Goal: Information Seeking & Learning: Learn about a topic

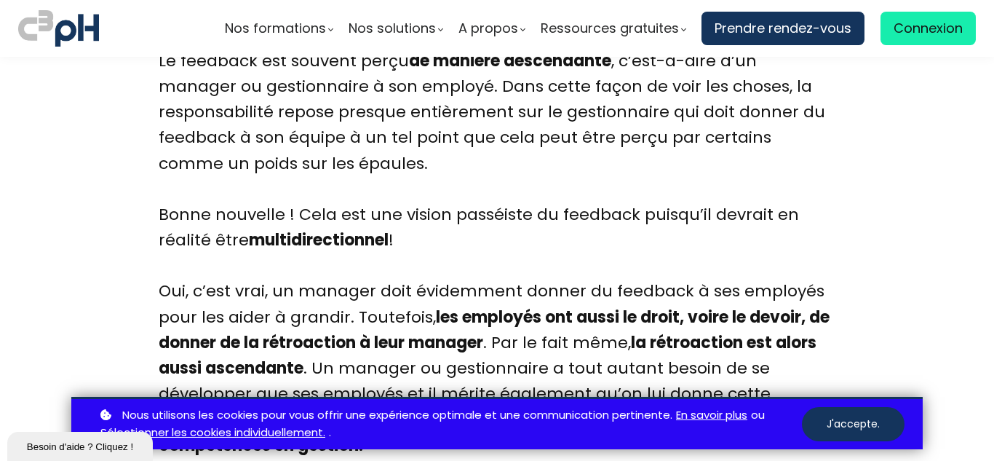
scroll to position [4512, 0]
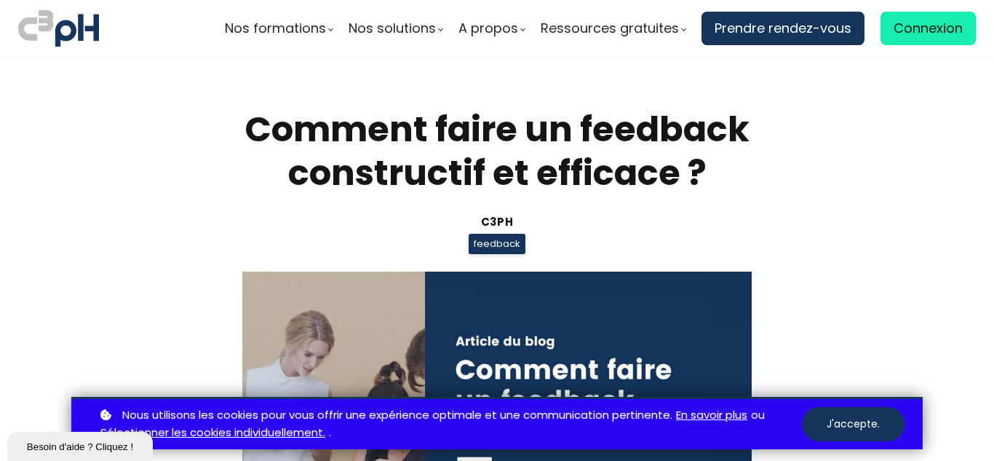
scroll to position [4512, 0]
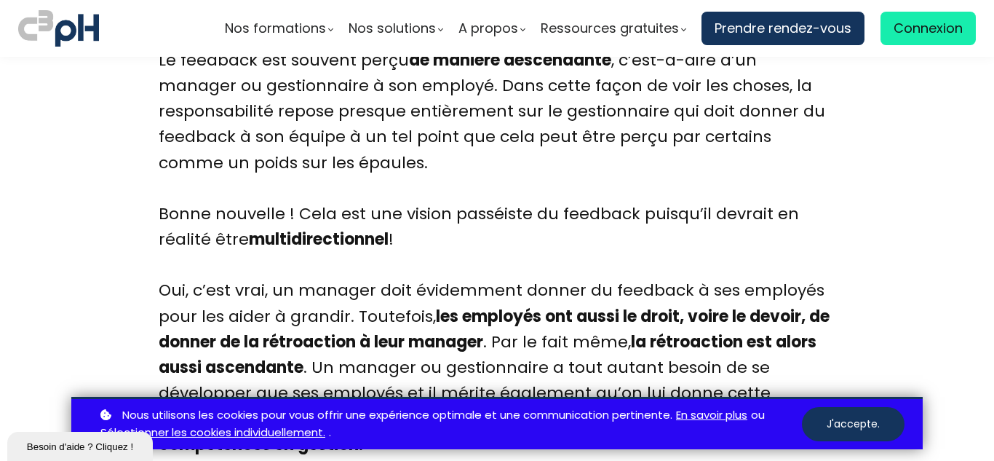
click at [689, 277] on div "Oui, c’est vrai, un manager doit évidemment donner du feedback à ses employés p…" at bounding box center [497, 379] width 677 height 205
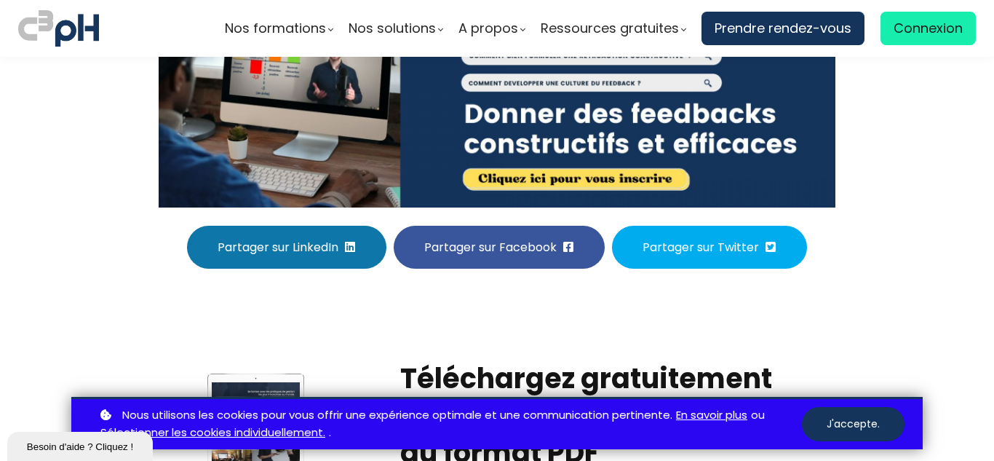
scroll to position [6241, 0]
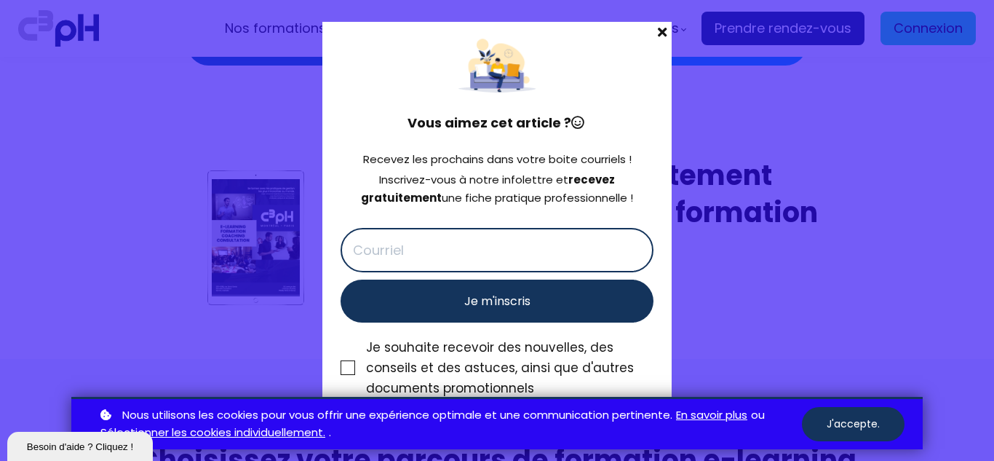
click at [667, 33] on span at bounding box center [662, 32] width 19 height 20
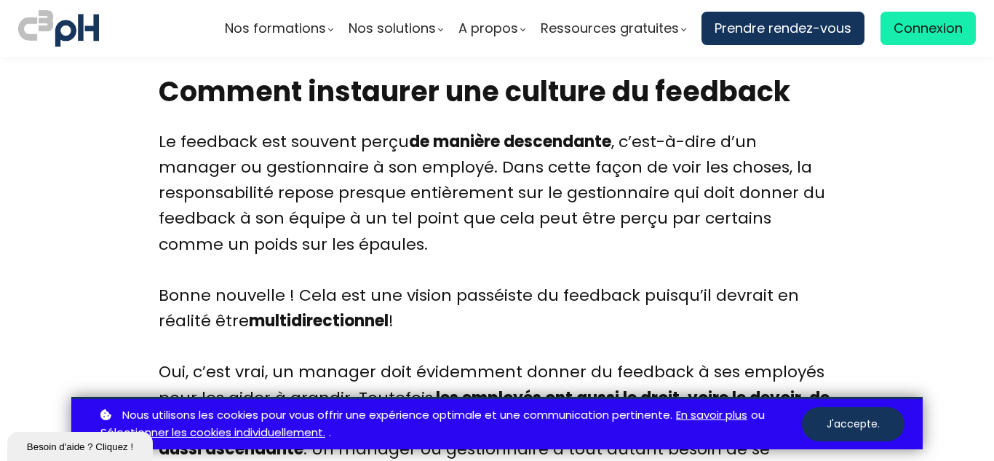
scroll to position [4442, 0]
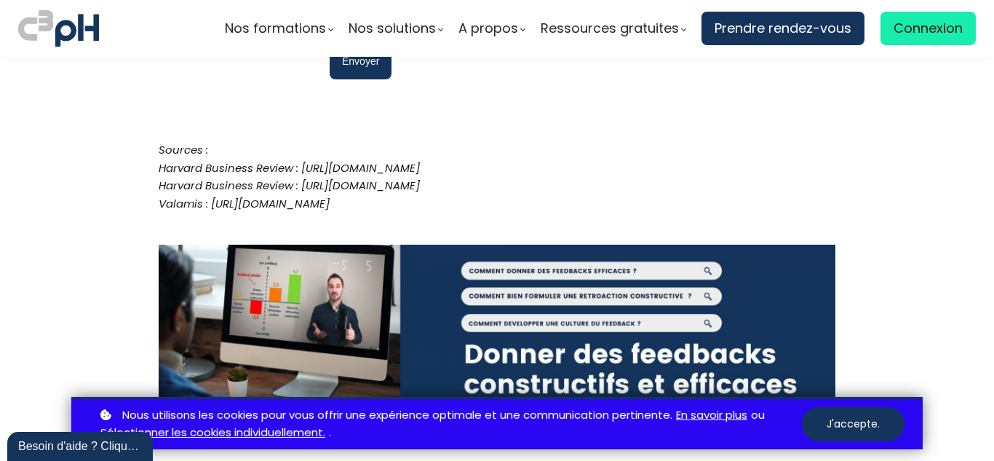
scroll to position [5799, 0]
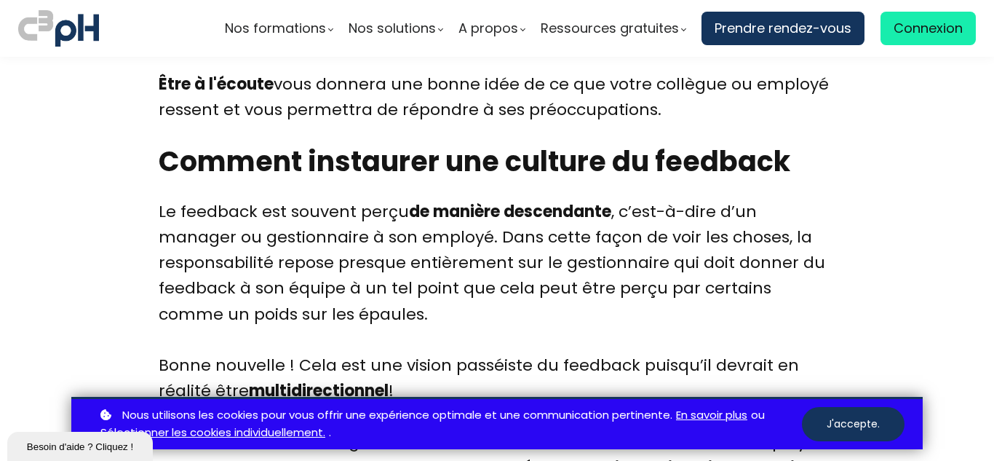
scroll to position [4361, 0]
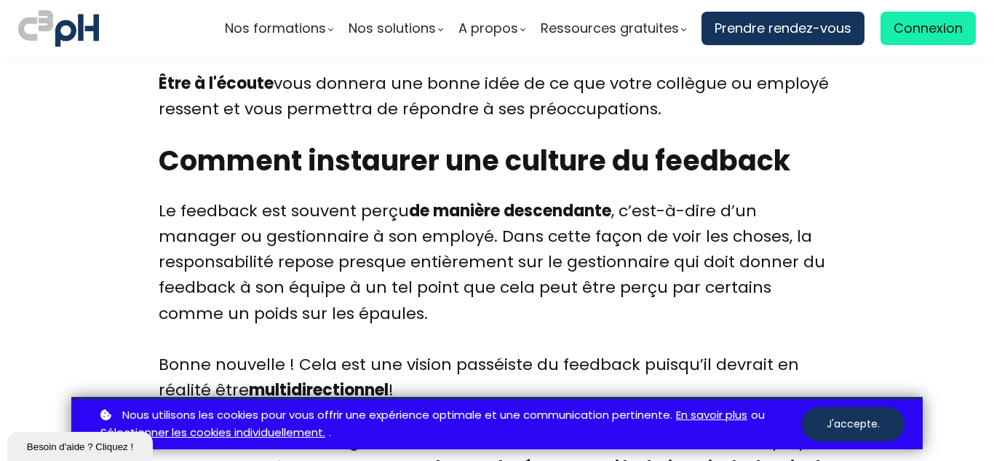
click at [799, 226] on div "Le feedback est souvent perçu de manière descendante , c’est-à-dire d’un manage…" at bounding box center [497, 275] width 677 height 154
